Goal: Information Seeking & Learning: Compare options

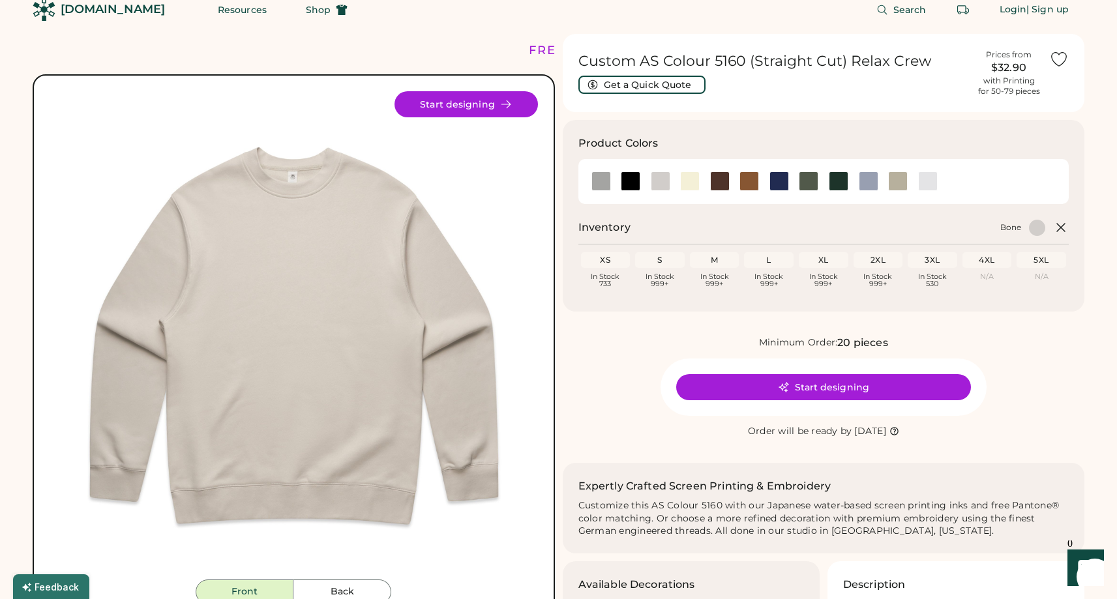
scroll to position [26, 0]
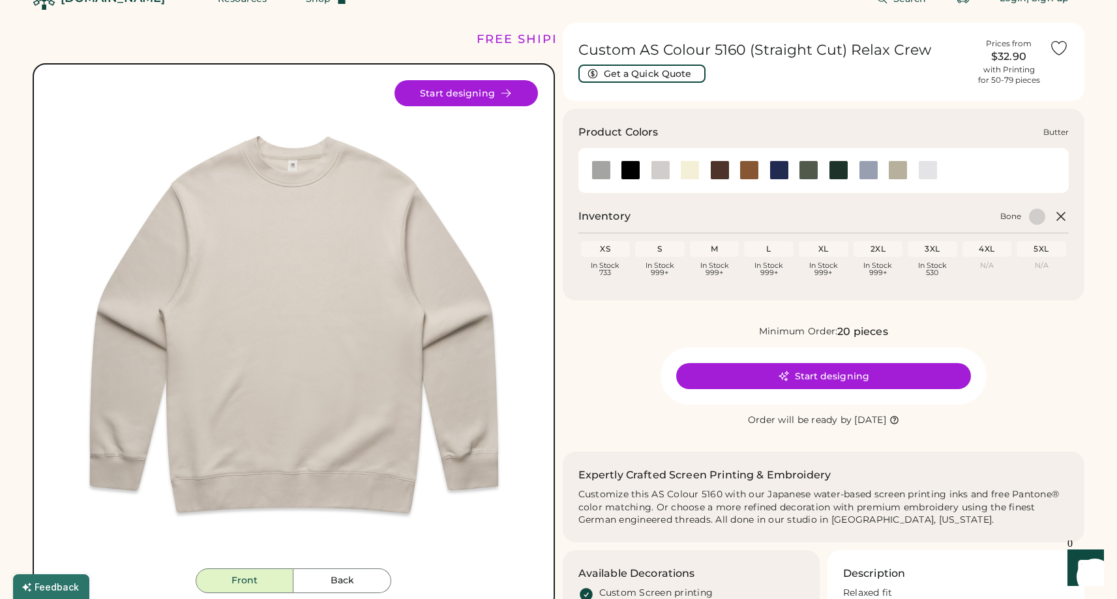
click at [689, 170] on div at bounding box center [690, 170] width 20 height 20
click at [691, 175] on div at bounding box center [690, 170] width 20 height 20
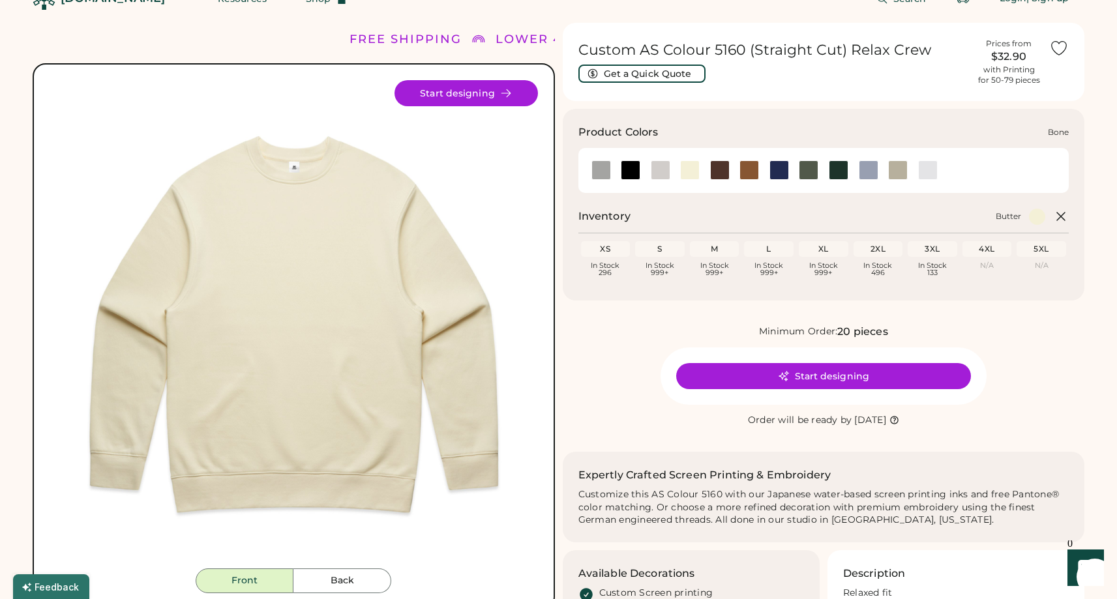
click at [662, 172] on div at bounding box center [661, 170] width 20 height 20
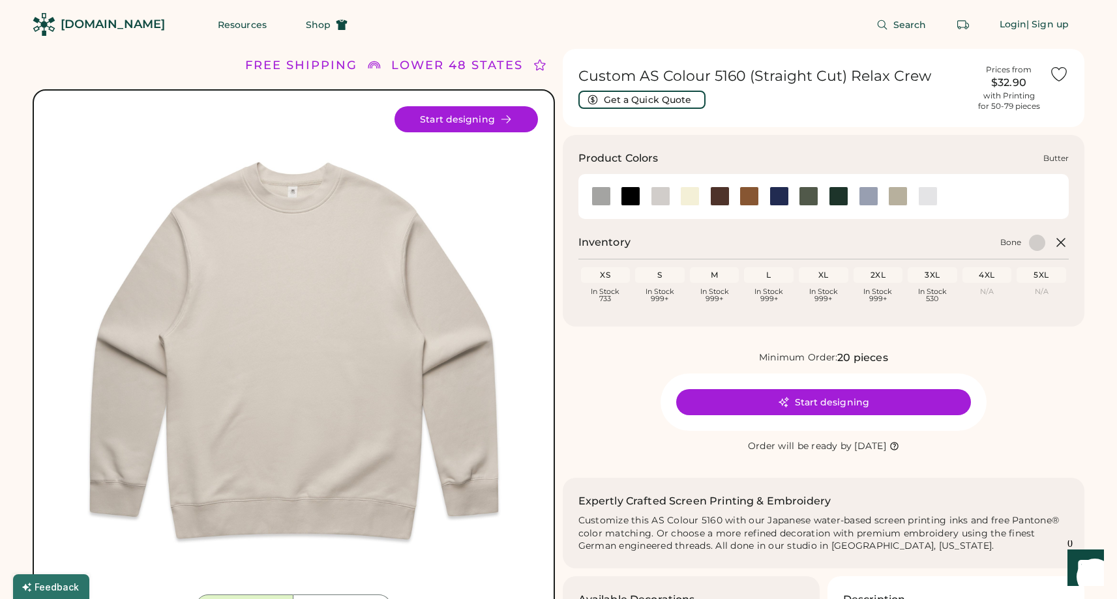
click at [687, 195] on div at bounding box center [690, 197] width 20 height 20
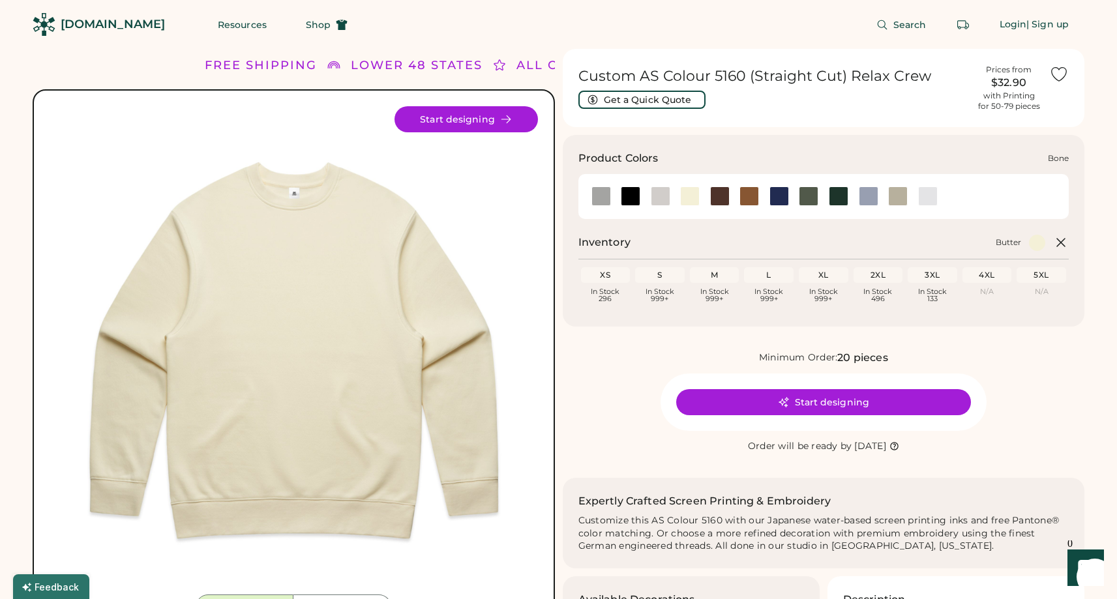
click at [663, 194] on div at bounding box center [661, 197] width 20 height 20
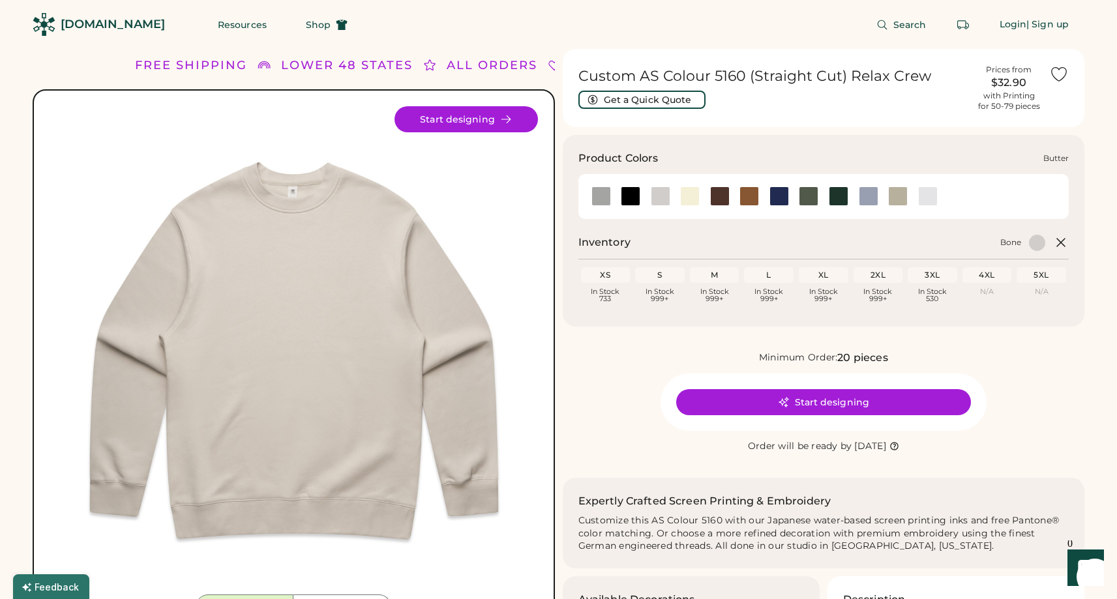
click at [692, 200] on div at bounding box center [690, 197] width 20 height 20
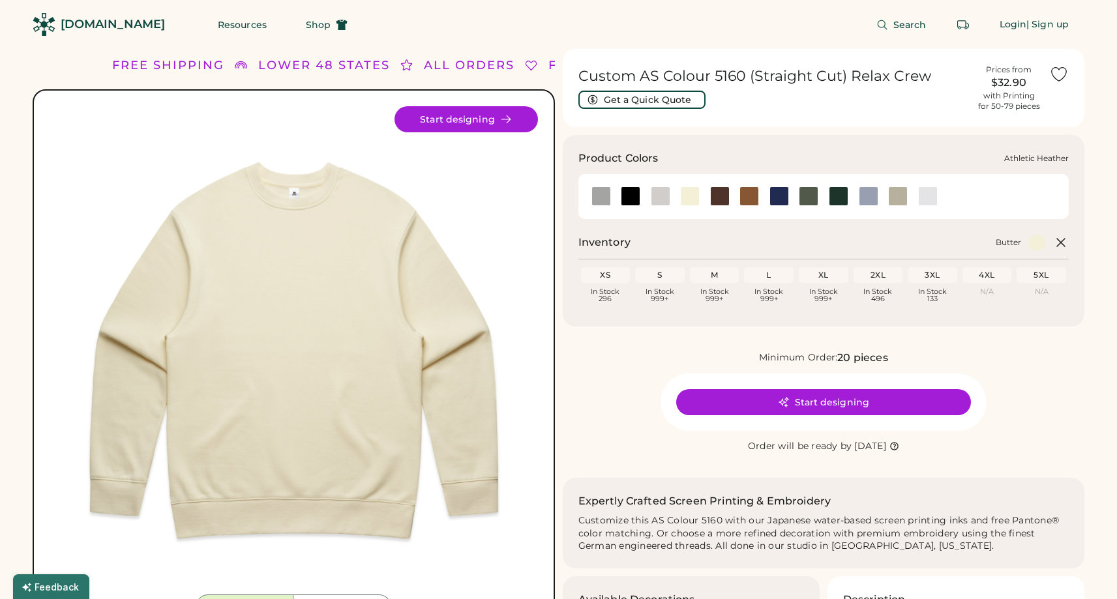
click at [602, 190] on div at bounding box center [601, 197] width 20 height 20
click at [659, 195] on div at bounding box center [661, 197] width 20 height 20
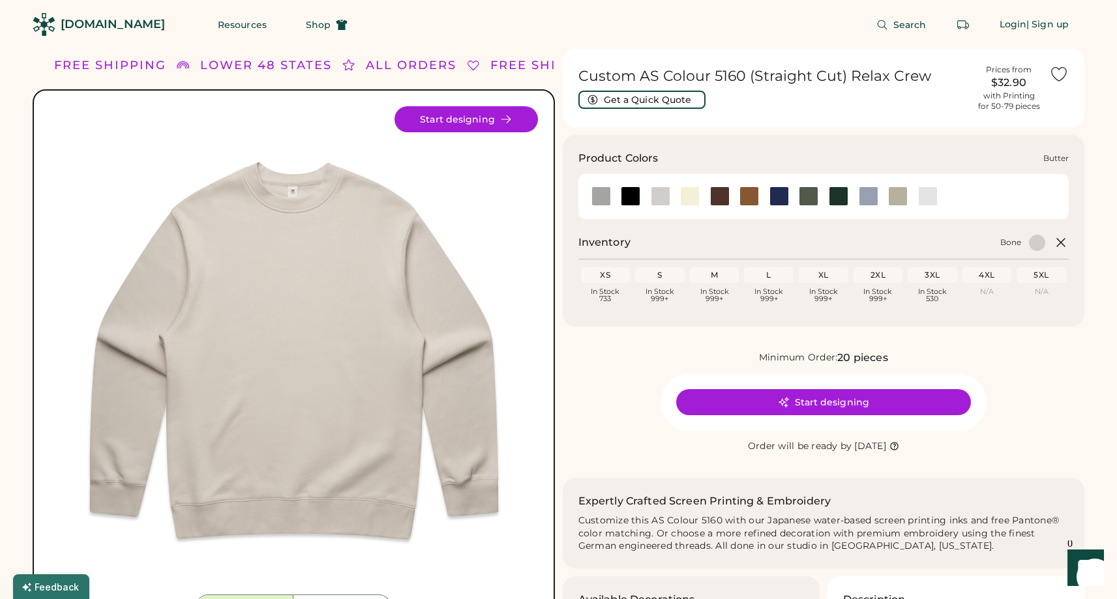
click at [690, 198] on div at bounding box center [690, 197] width 20 height 20
